Goal: Task Accomplishment & Management: Manage account settings

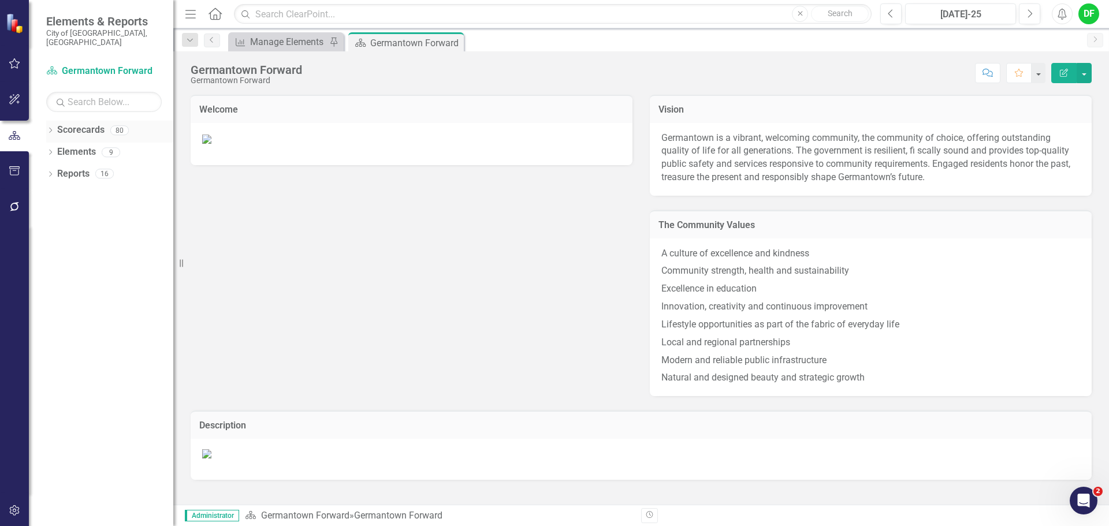
click at [48, 128] on icon "Dropdown" at bounding box center [50, 131] width 8 height 6
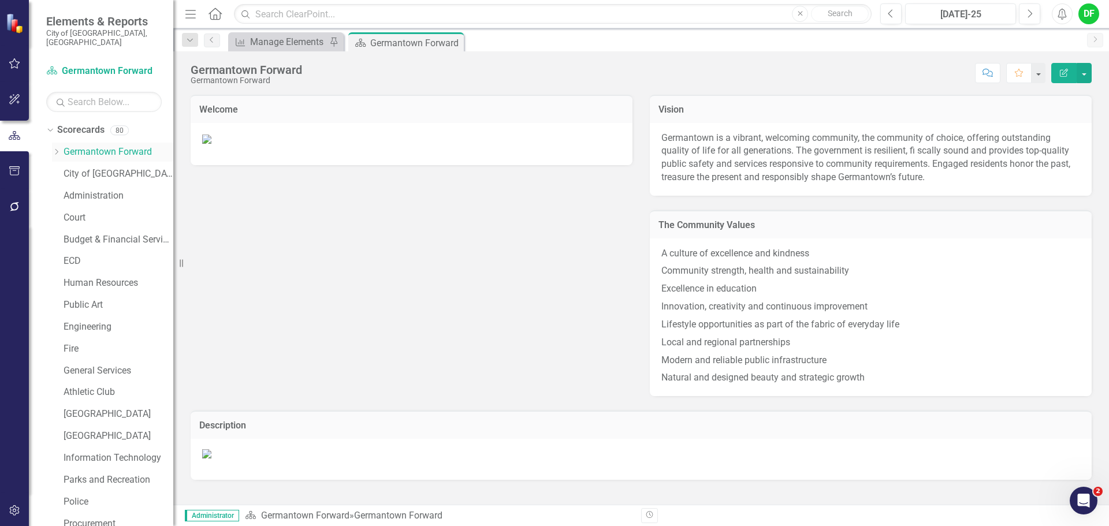
click at [57, 148] on icon "Dropdown" at bounding box center [56, 151] width 9 height 7
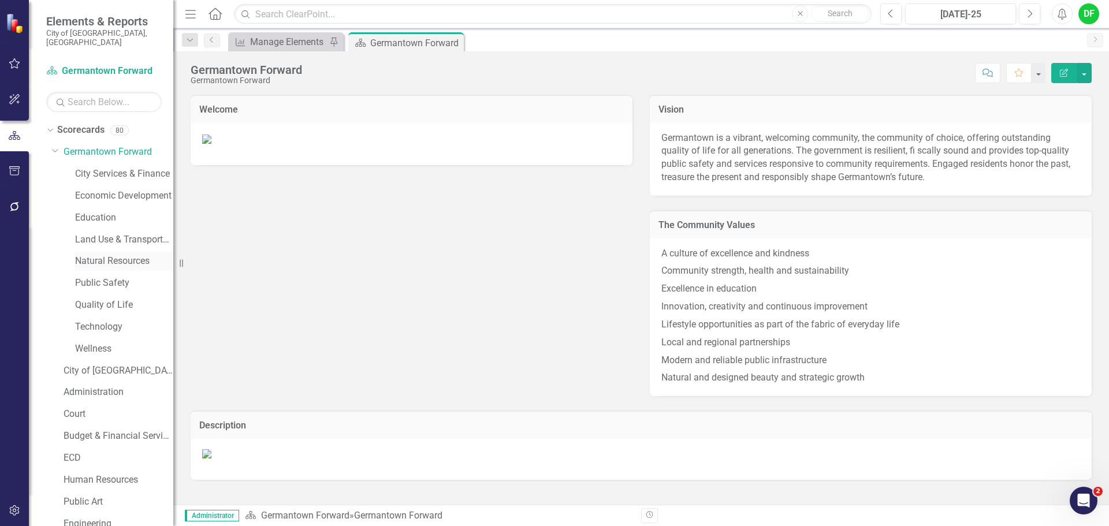
click at [94, 255] on link "Natural Resources" at bounding box center [124, 261] width 98 height 13
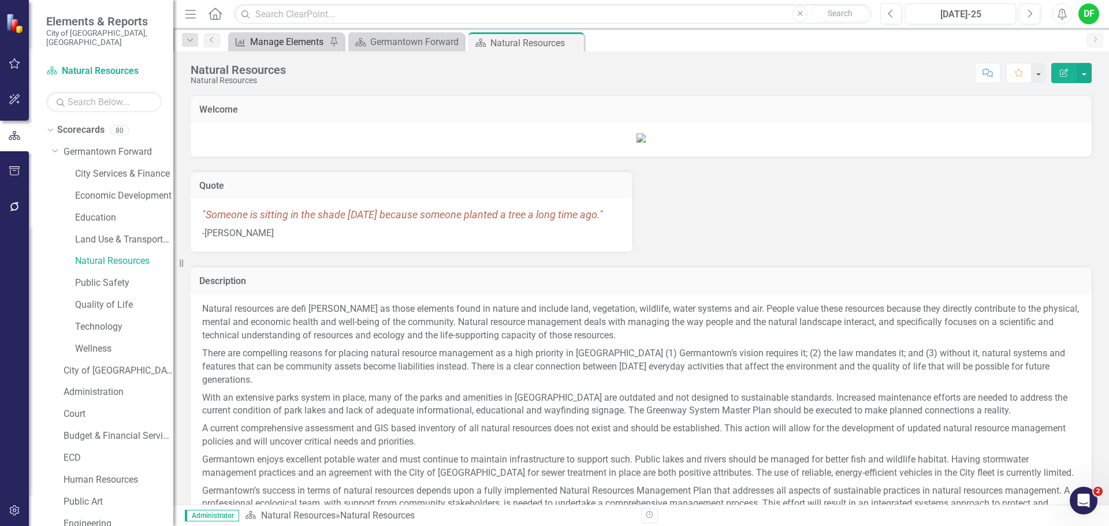
click at [298, 40] on div "Manage Elements" at bounding box center [288, 42] width 76 height 14
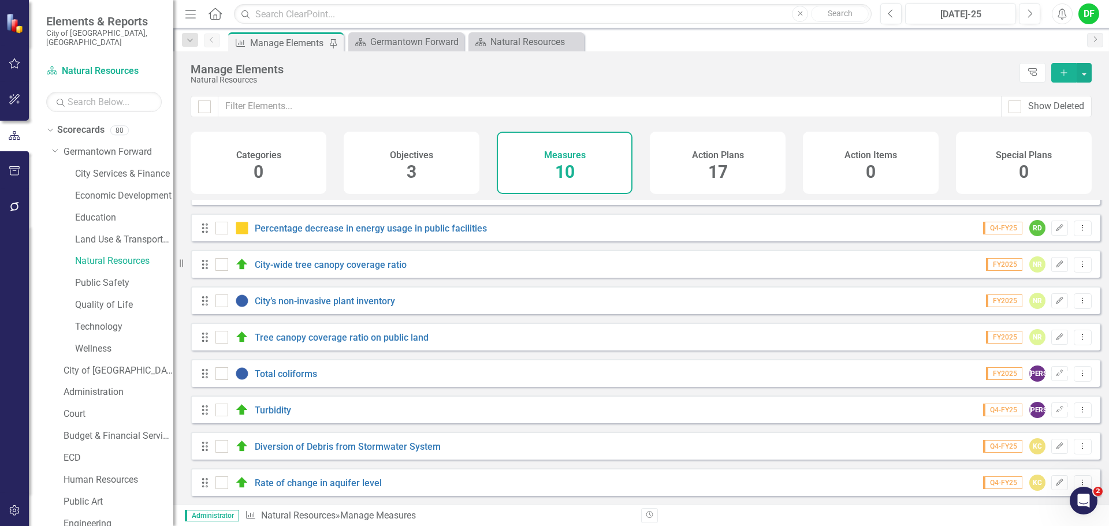
scroll to position [68, 0]
click at [279, 375] on link "Total coliforms" at bounding box center [286, 374] width 62 height 11
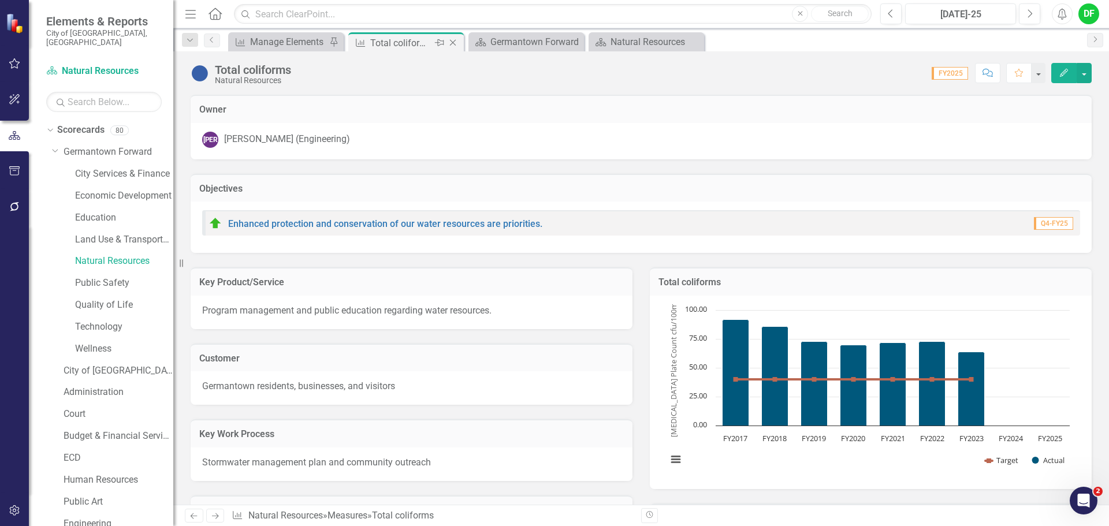
click at [451, 43] on icon "Close" at bounding box center [453, 42] width 12 height 9
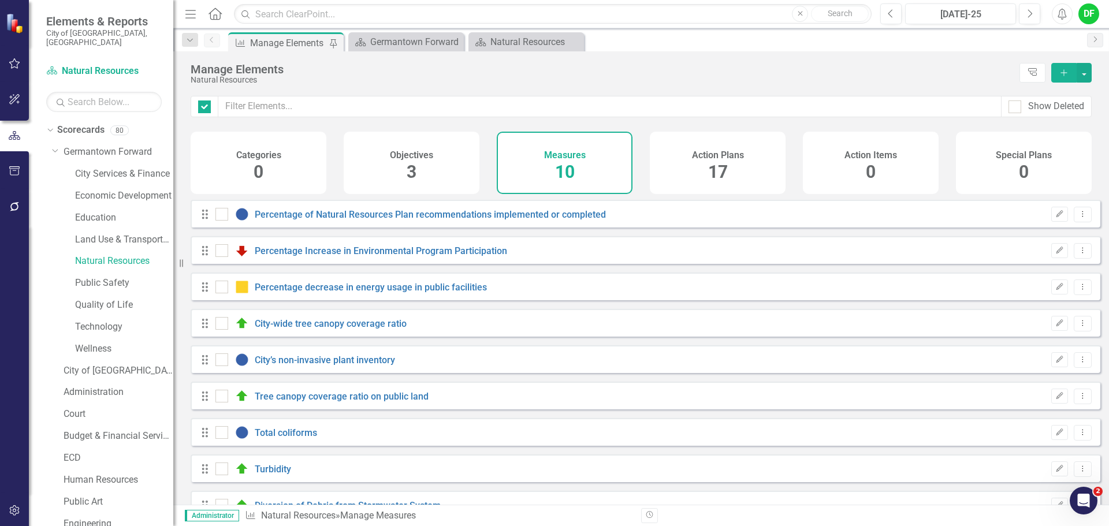
checkbox input "false"
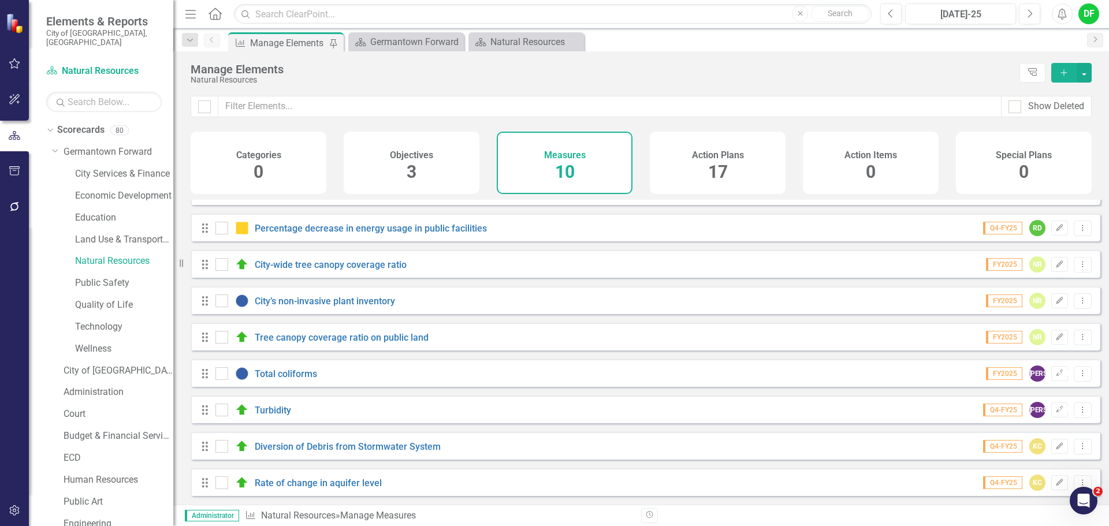
scroll to position [68, 0]
click at [278, 411] on link "Turbidity" at bounding box center [273, 410] width 36 height 11
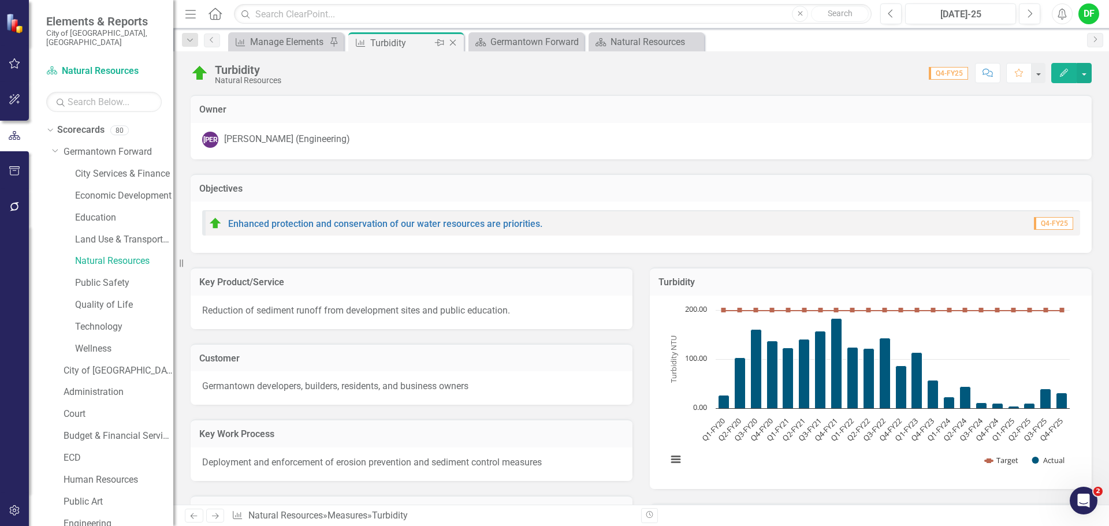
click at [455, 40] on icon at bounding box center [453, 43] width 6 height 6
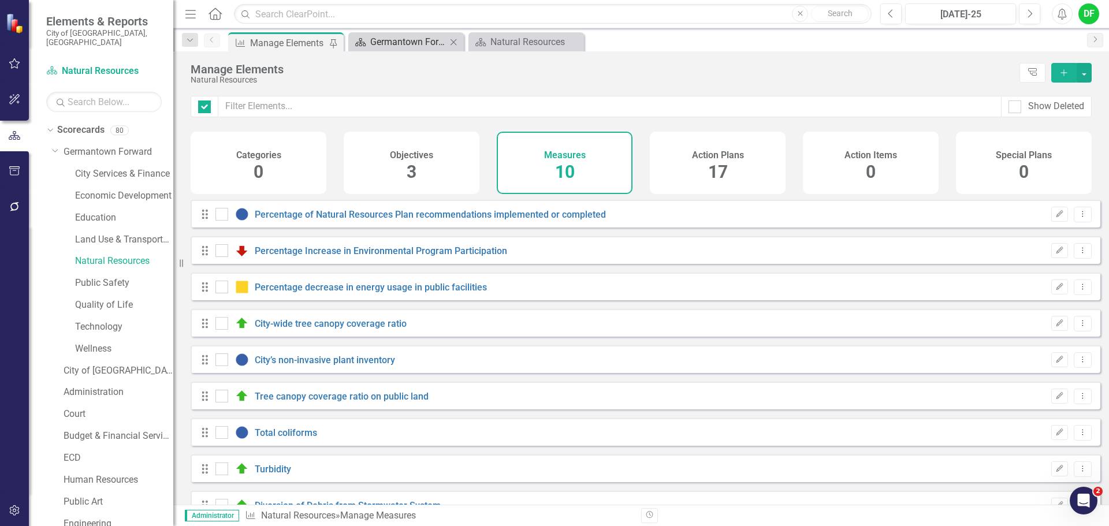
checkbox input "false"
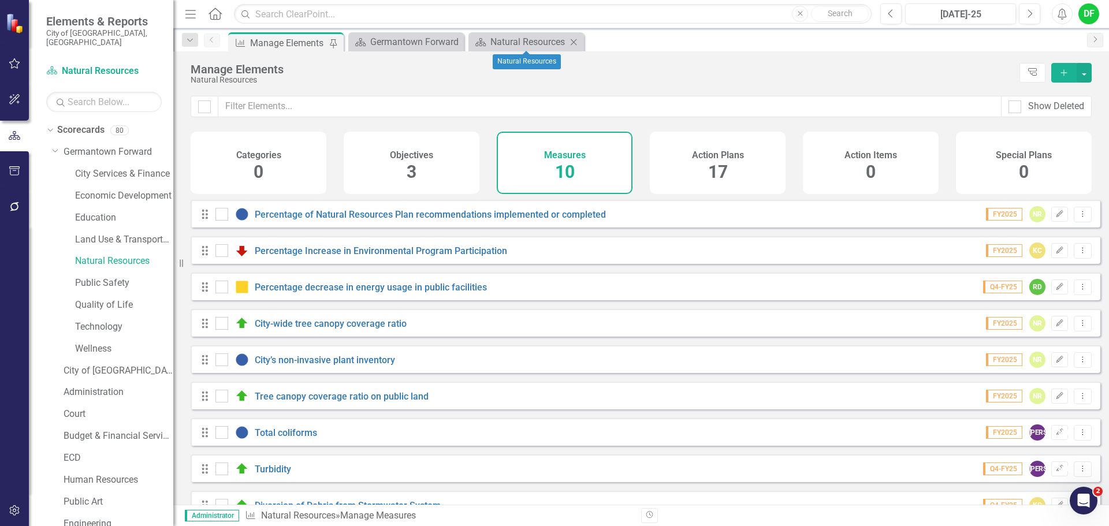
click at [574, 40] on icon "Close" at bounding box center [574, 42] width 12 height 9
click at [89, 213] on link "Education" at bounding box center [124, 217] width 98 height 13
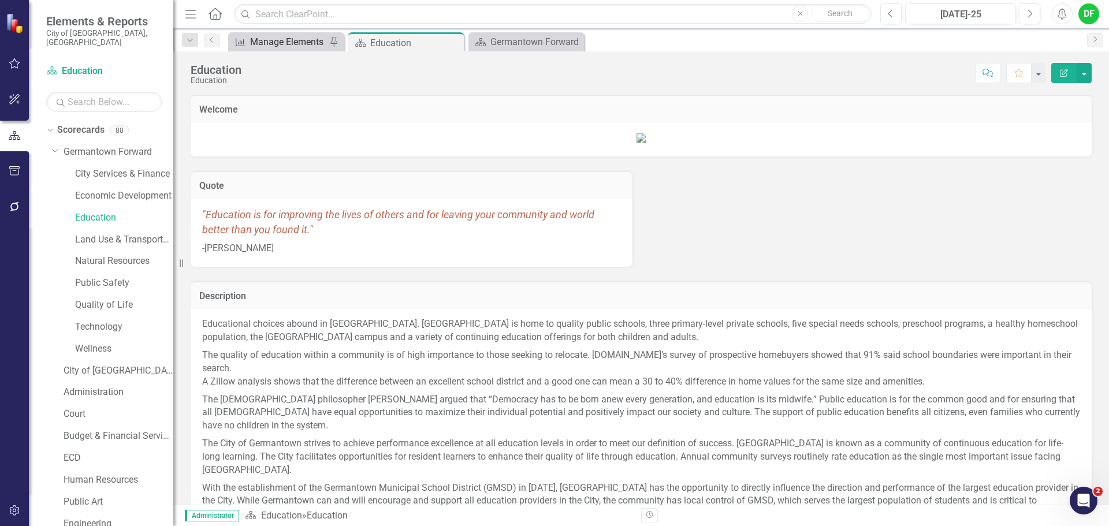
click at [274, 46] on div "Manage Elements" at bounding box center [288, 42] width 76 height 14
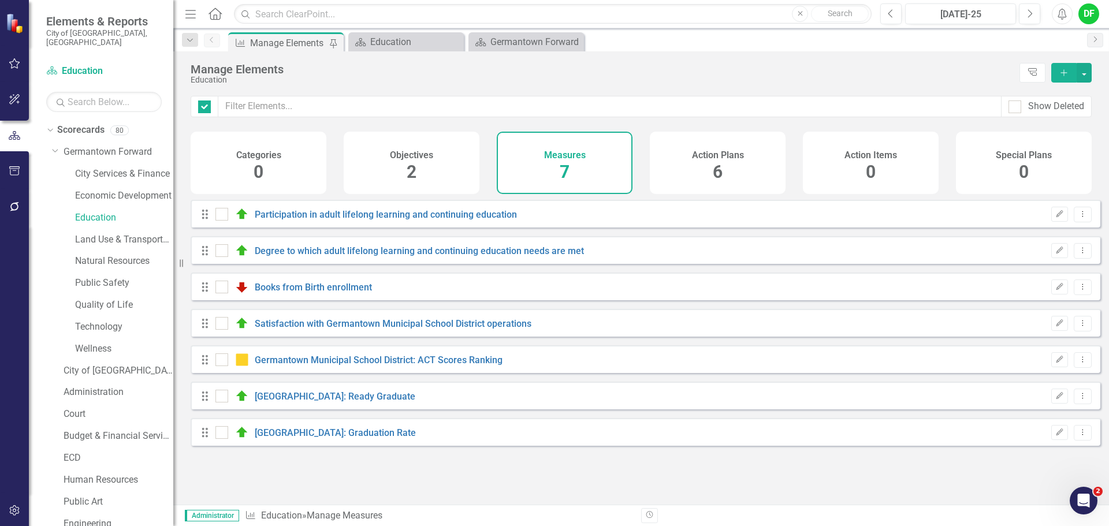
checkbox input "false"
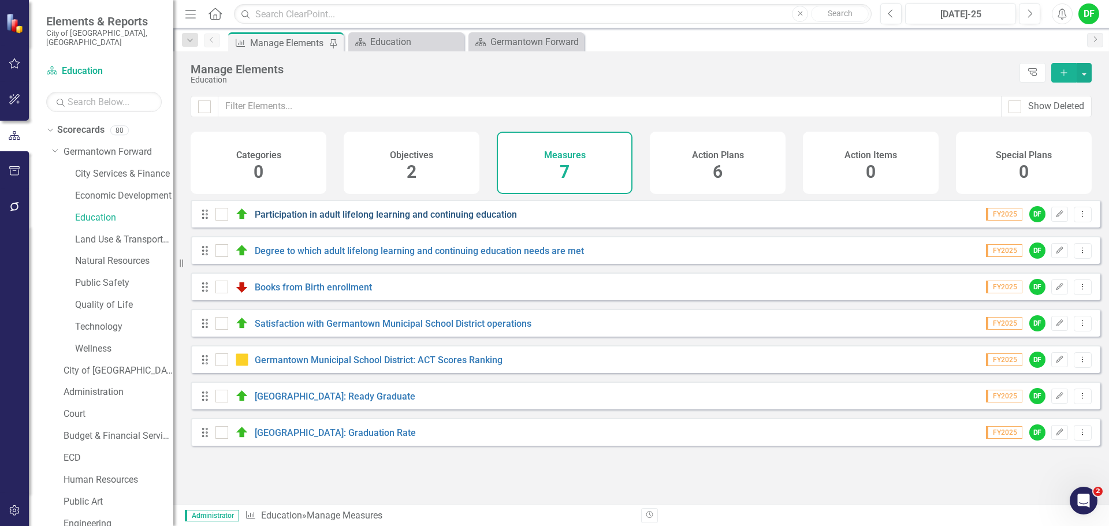
click at [347, 220] on link "Participation in adult lifelong learning and continuing education" at bounding box center [386, 214] width 262 height 11
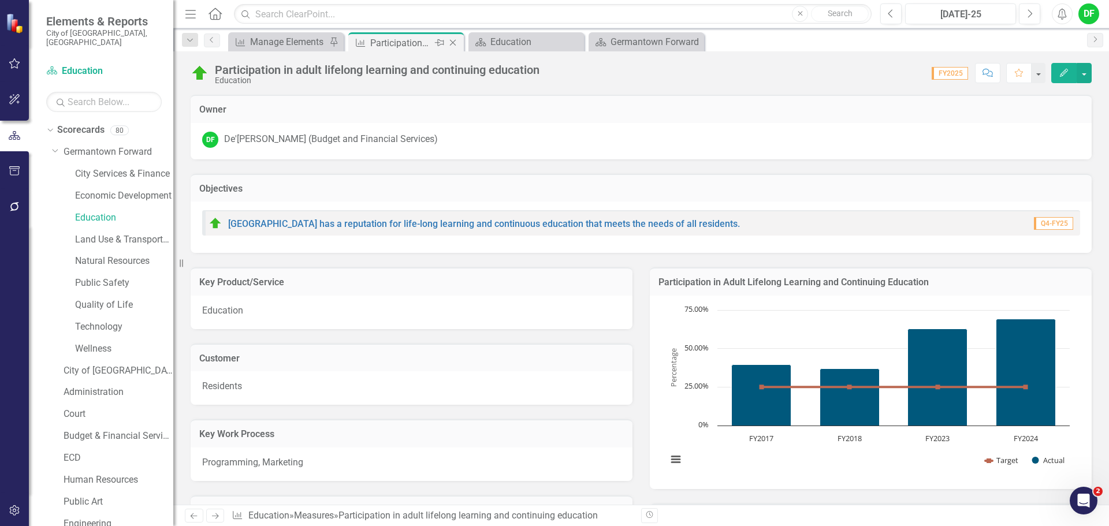
click at [455, 42] on icon "Close" at bounding box center [453, 42] width 12 height 9
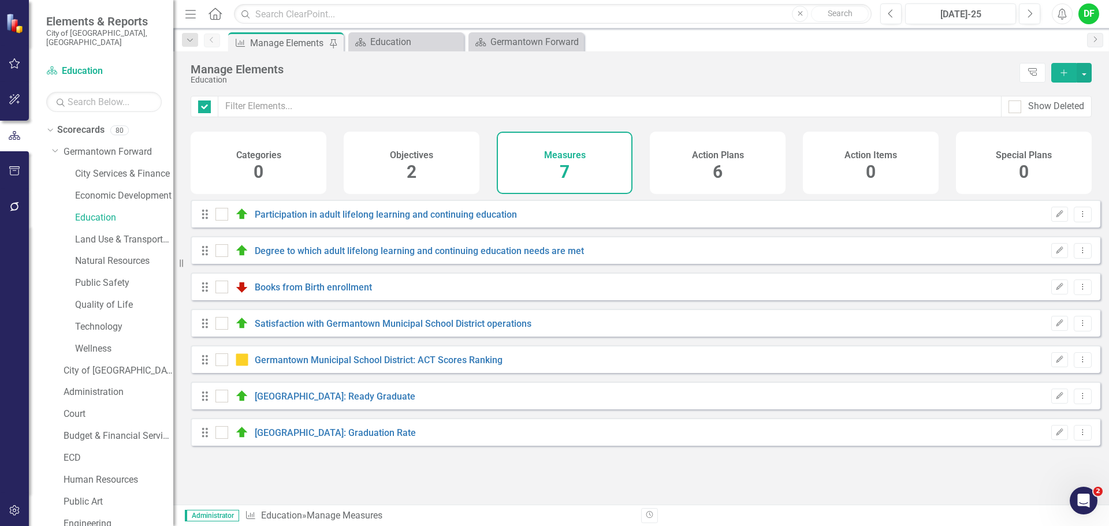
checkbox input "false"
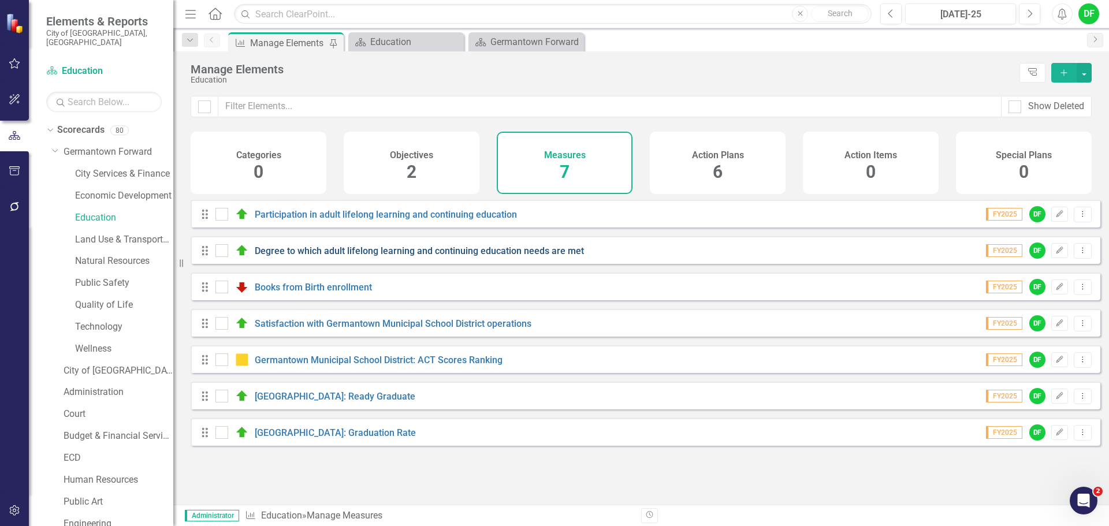
click at [335, 257] on link "Degree to which adult lifelong learning and continuing education needs are met" at bounding box center [419, 251] width 329 height 11
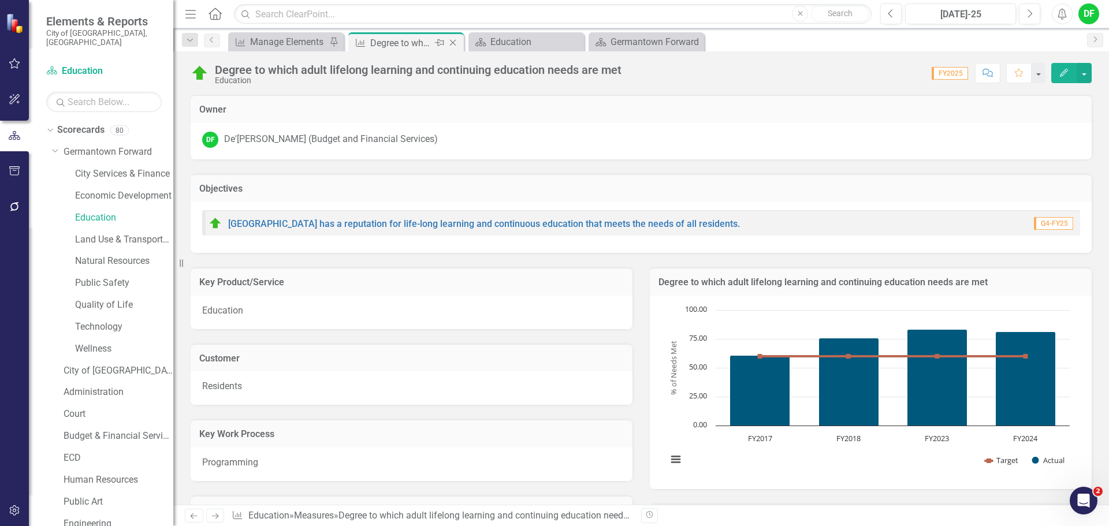
click at [451, 41] on icon "Close" at bounding box center [453, 42] width 12 height 9
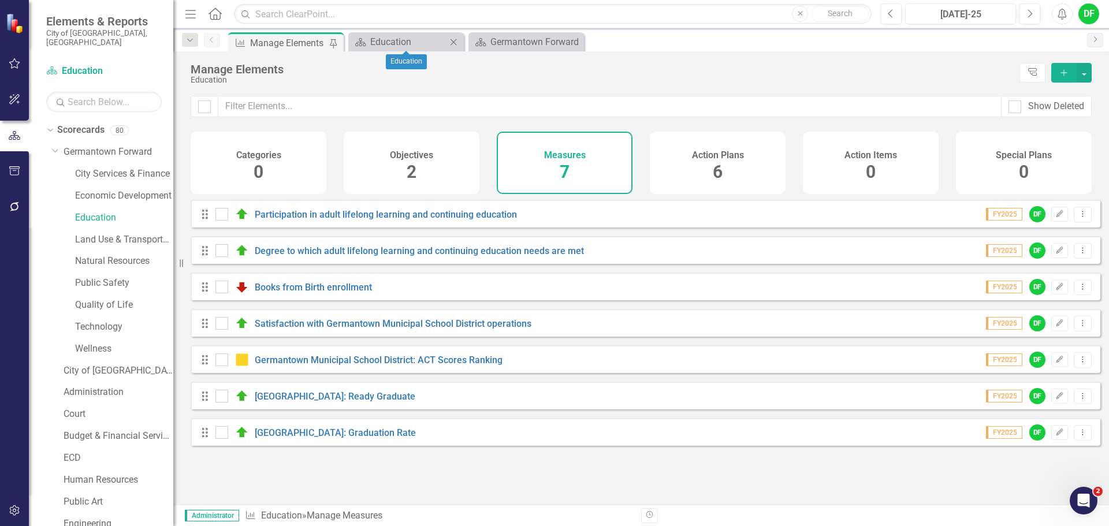
click at [455, 41] on icon "Close" at bounding box center [454, 42] width 12 height 9
click at [386, 44] on div "Germantown Forward" at bounding box center [408, 42] width 76 height 14
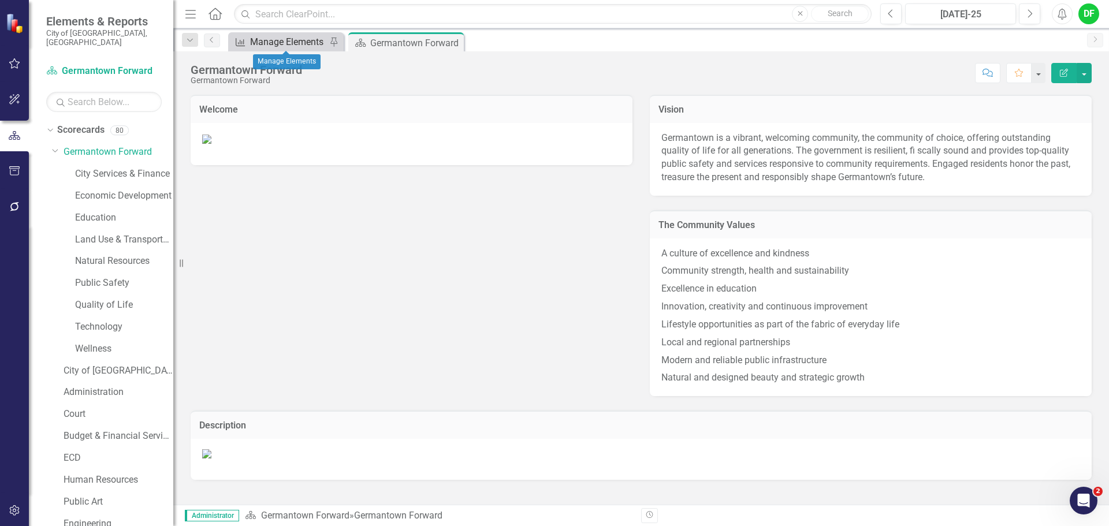
click at [285, 46] on div "Manage Elements" at bounding box center [288, 42] width 76 height 14
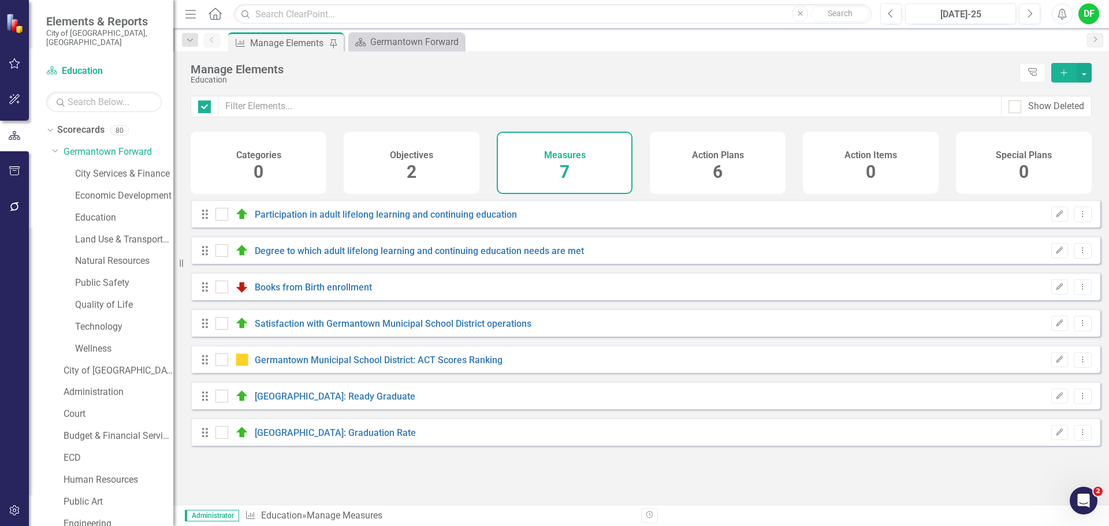
checkbox input "false"
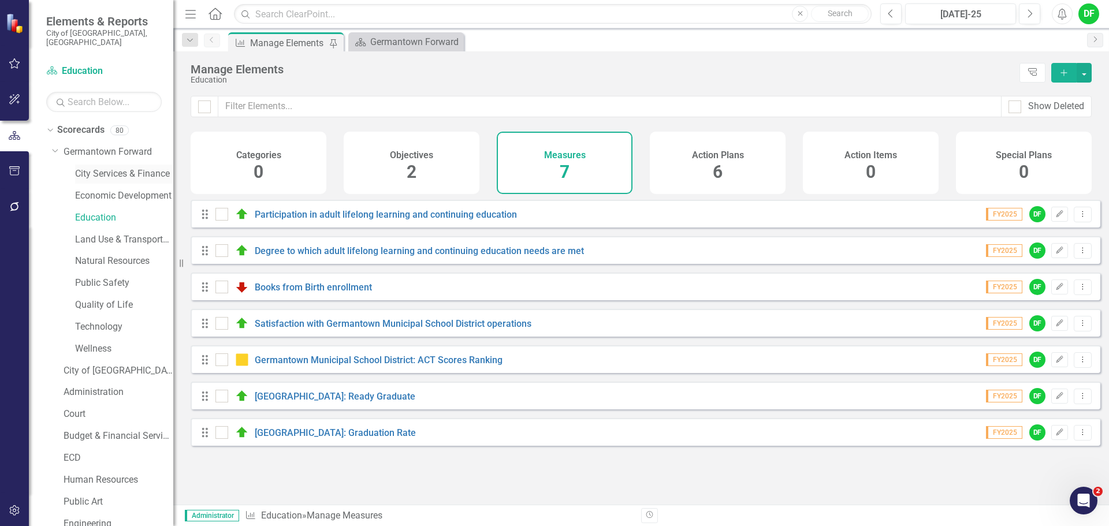
click at [124, 168] on link "City Services & Finance" at bounding box center [124, 174] width 98 height 13
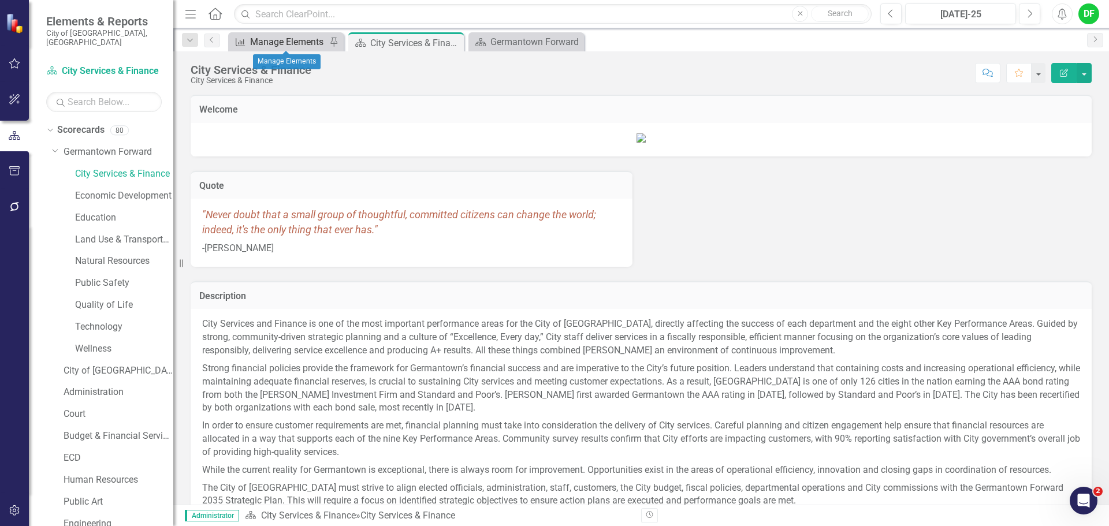
click at [281, 43] on div "Manage Elements" at bounding box center [288, 42] width 76 height 14
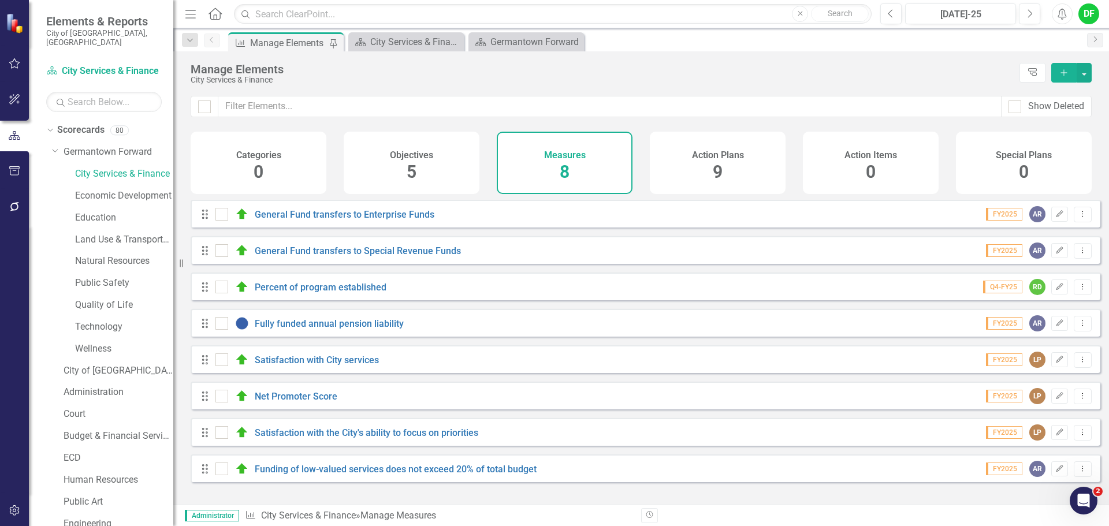
click at [340, 253] on div "General Fund transfers to Special Revenue Funds" at bounding box center [339, 251] width 248 height 14
click at [340, 257] on link "General Fund transfers to Special Revenue Funds" at bounding box center [358, 251] width 206 height 11
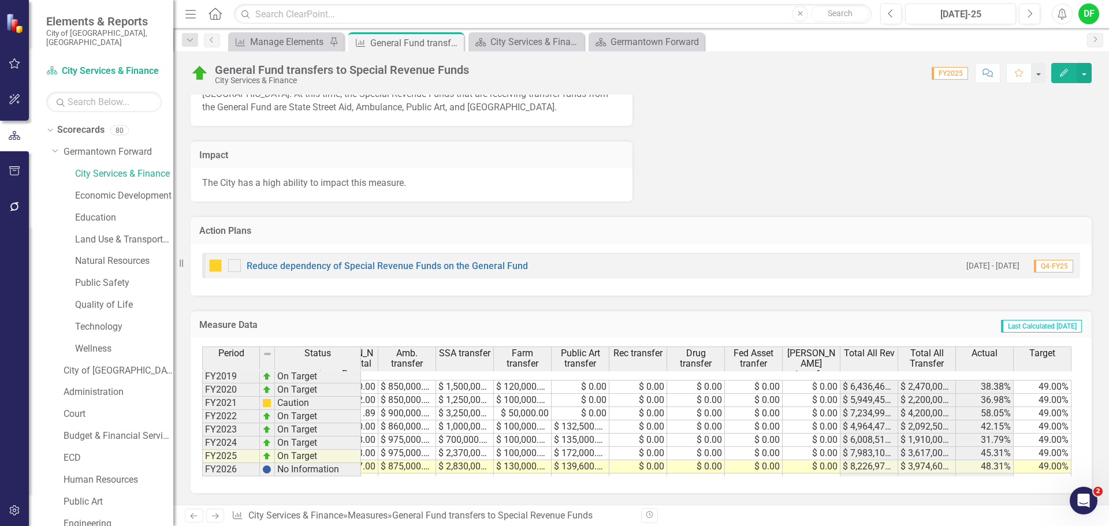
click at [210, 259] on img at bounding box center [216, 266] width 14 height 14
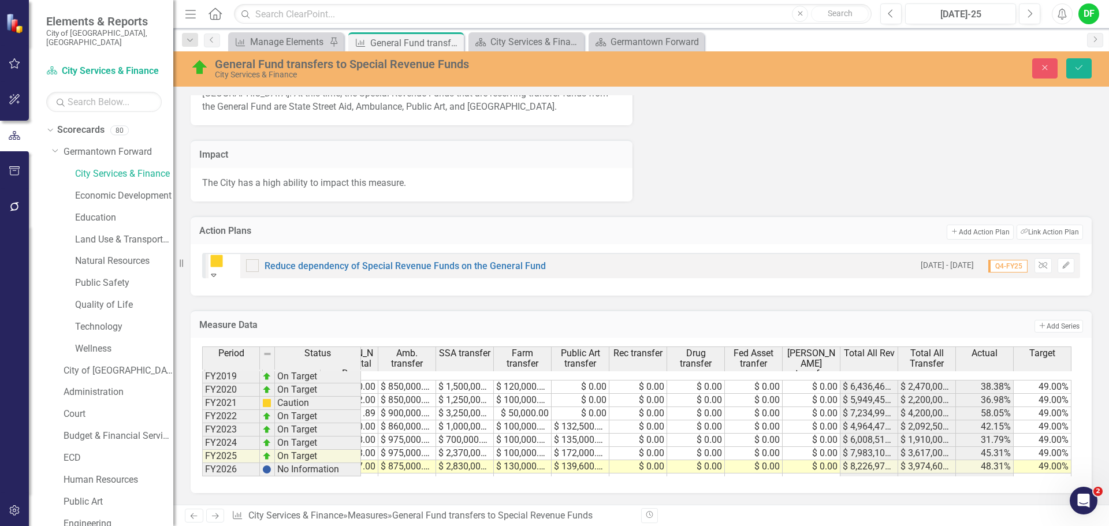
click at [219, 271] on icon "Expand" at bounding box center [214, 275] width 10 height 8
click at [1074, 70] on icon "Save" at bounding box center [1079, 68] width 10 height 8
